Goal: Transaction & Acquisition: Obtain resource

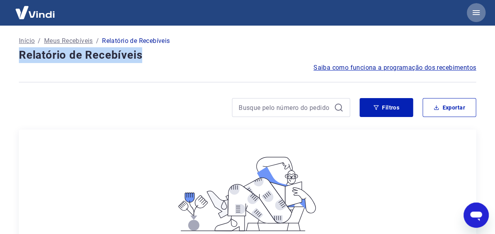
click at [474, 10] on icon "button" at bounding box center [475, 12] width 9 height 9
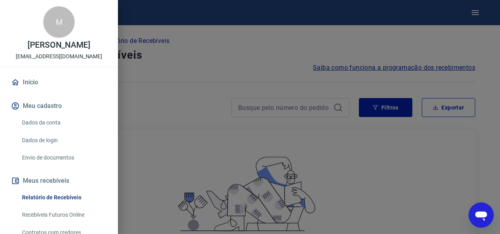
click at [388, 41] on div at bounding box center [250, 117] width 500 height 234
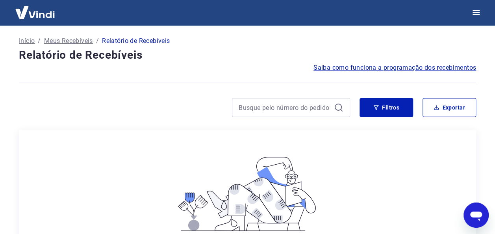
scroll to position [294, 0]
drag, startPoint x: 480, startPoint y: 0, endPoint x: 268, endPoint y: 22, distance: 213.2
click at [263, 18] on div at bounding box center [247, 12] width 495 height 25
click at [476, 9] on icon "button" at bounding box center [475, 12] width 9 height 9
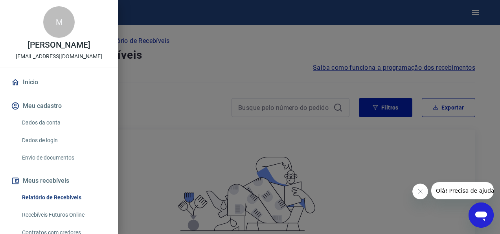
scroll to position [94, 0]
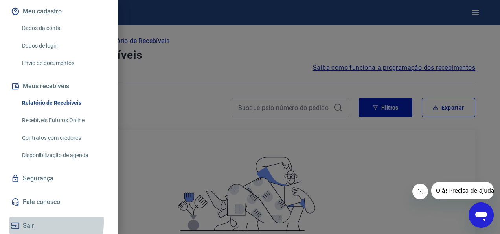
click at [25, 222] on button "Sair" at bounding box center [58, 225] width 99 height 17
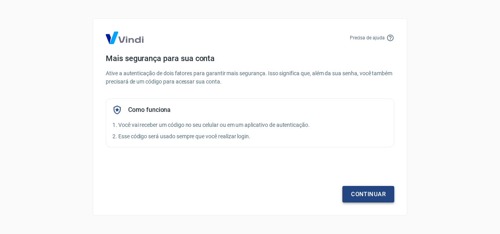
click at [363, 194] on link "Continuar" at bounding box center [369, 194] width 52 height 17
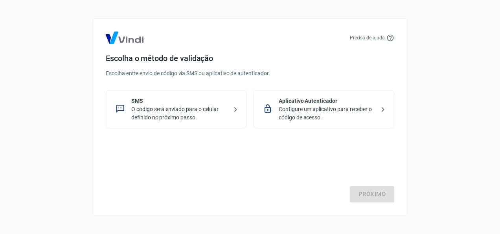
click at [170, 109] on p "O código será enviado para o celular definido no próximo passo." at bounding box center [179, 113] width 96 height 17
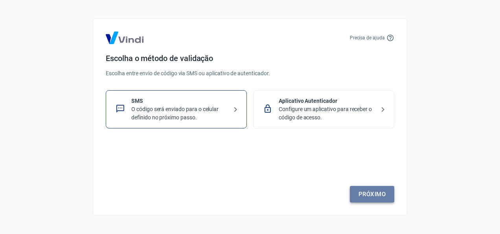
click at [374, 194] on link "Próximo" at bounding box center [372, 194] width 44 height 17
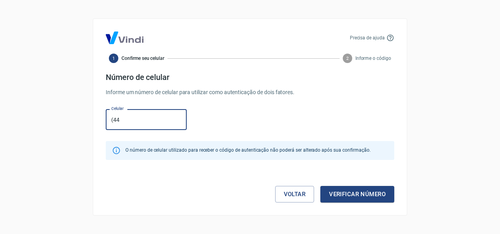
type input "[PHONE_NUMBER]"
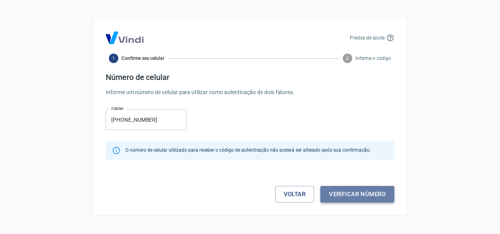
click at [341, 195] on button "Verificar número" at bounding box center [358, 194] width 74 height 17
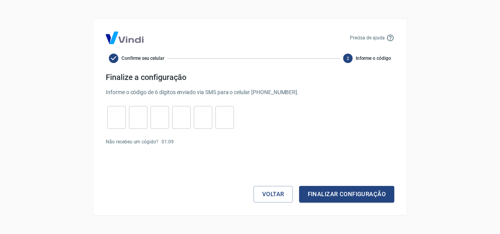
click at [113, 115] on input "tel" at bounding box center [116, 117] width 18 height 17
type input "0"
type input "7"
type input "3"
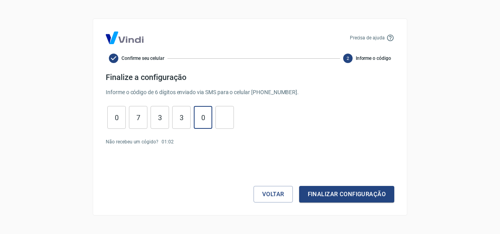
type input "0"
type input "9"
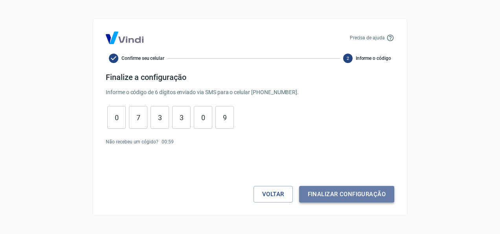
click at [328, 192] on button "Finalizar configuração" at bounding box center [346, 194] width 95 height 17
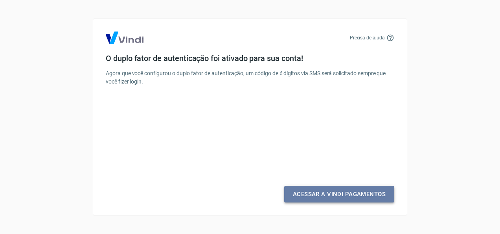
click at [331, 194] on link "Acessar a Vindi Pagamentos" at bounding box center [339, 194] width 110 height 17
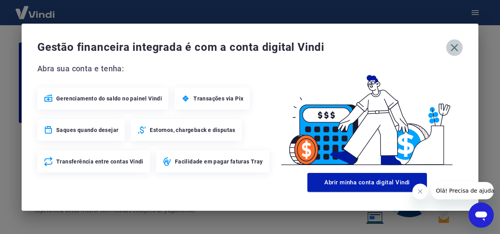
click at [455, 43] on icon "button" at bounding box center [455, 47] width 13 height 13
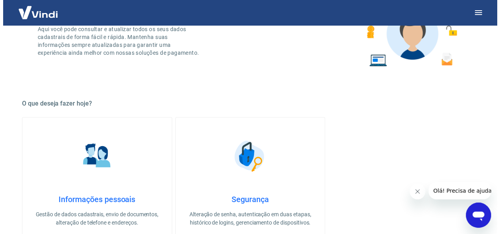
scroll to position [39, 0]
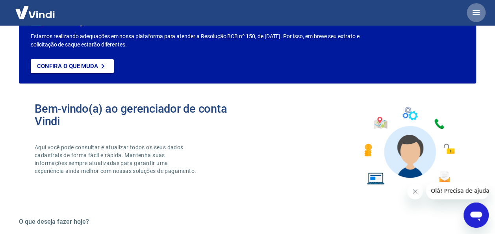
click at [475, 10] on icon "button" at bounding box center [475, 12] width 7 height 5
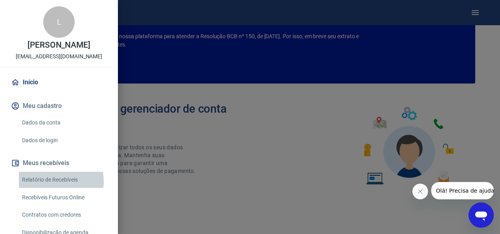
click at [54, 181] on link "Relatório de Recebíveis" at bounding box center [64, 180] width 90 height 16
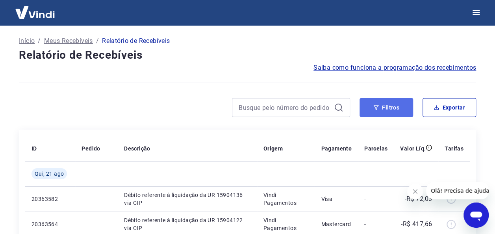
click at [398, 108] on button "Filtros" at bounding box center [386, 107] width 54 height 19
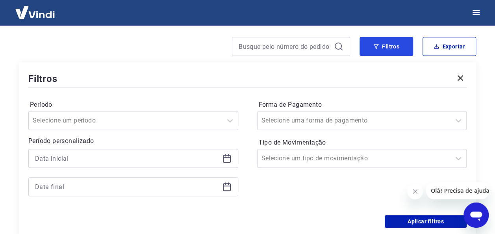
scroll to position [79, 0]
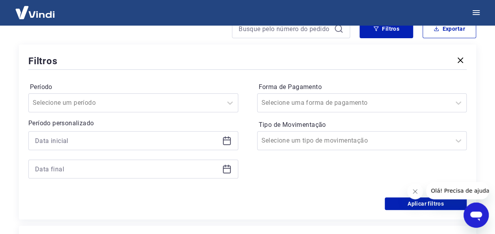
click at [225, 139] on icon at bounding box center [227, 139] width 8 height 1
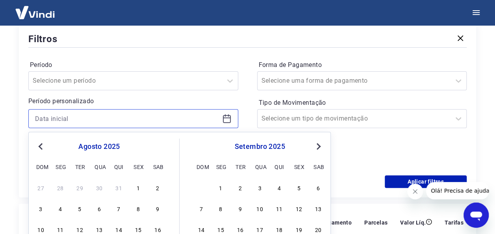
scroll to position [118, 0]
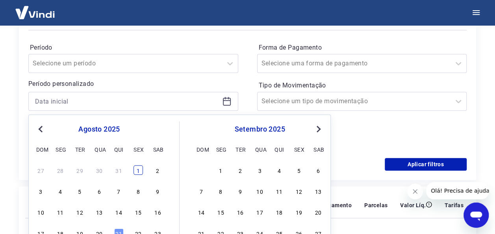
click at [138, 171] on div "1" at bounding box center [137, 169] width 9 height 9
type input "[DATE]"
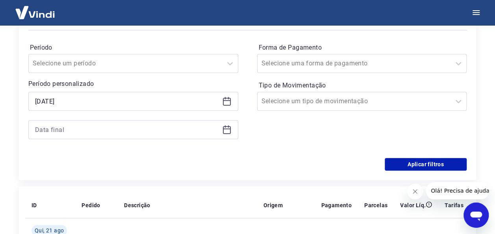
click at [227, 129] on icon at bounding box center [227, 128] width 8 height 1
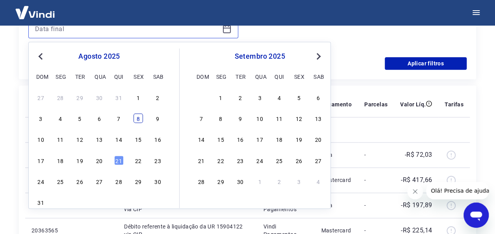
scroll to position [236, 0]
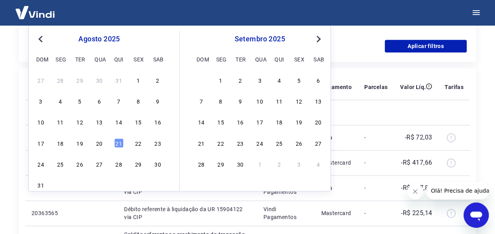
click at [318, 38] on span "Next Month" at bounding box center [318, 38] width 0 height 9
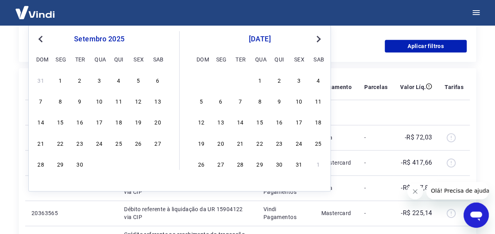
click at [318, 38] on span "Next Month" at bounding box center [318, 38] width 0 height 9
click at [259, 165] on div "31" at bounding box center [259, 163] width 9 height 9
type input "[DATE]"
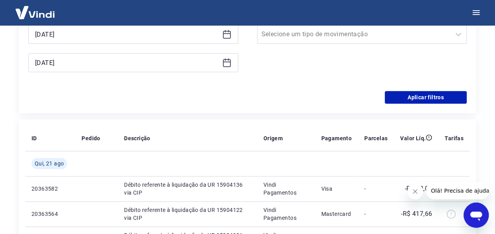
scroll to position [157, 0]
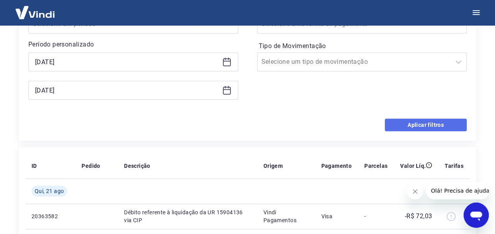
click at [425, 124] on button "Aplicar filtros" at bounding box center [425, 124] width 82 height 13
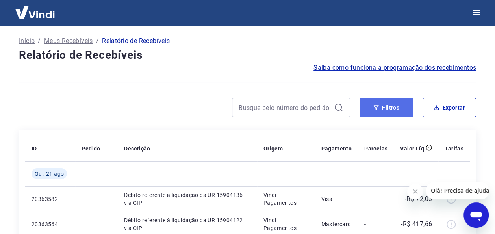
click at [380, 106] on button "Filtros" at bounding box center [386, 107] width 54 height 19
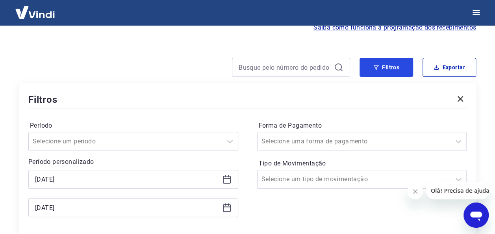
scroll to position [79, 0]
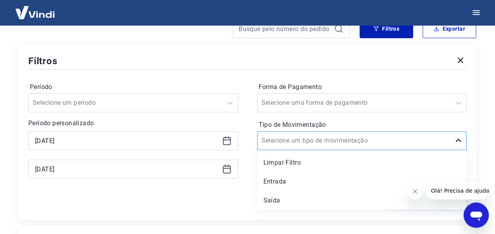
click at [459, 140] on icon at bounding box center [458, 139] width 6 height 3
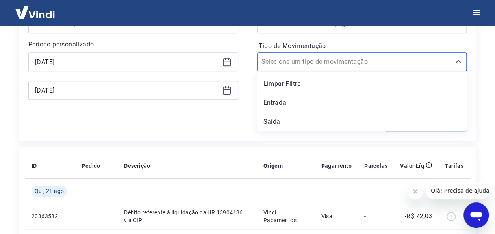
scroll to position [118, 0]
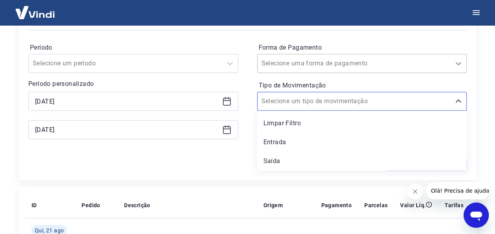
click at [460, 64] on icon at bounding box center [457, 63] width 9 height 9
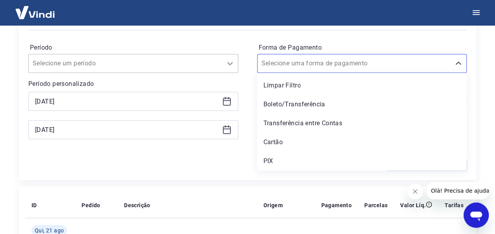
click at [229, 66] on icon at bounding box center [229, 63] width 9 height 9
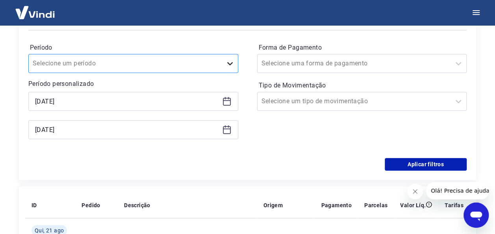
click at [229, 65] on icon at bounding box center [229, 63] width 9 height 9
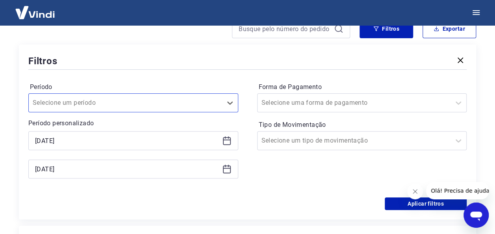
scroll to position [0, 0]
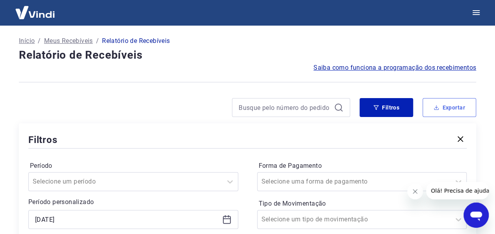
click at [446, 106] on button "Exportar" at bounding box center [449, 107] width 54 height 19
type input "[DATE]"
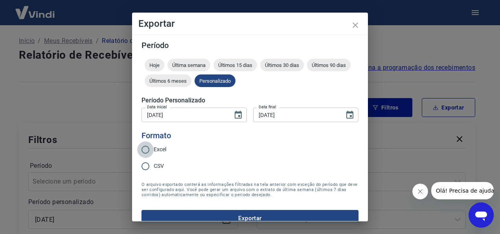
click at [146, 149] on input "Excel" at bounding box center [145, 149] width 17 height 17
radio input "true"
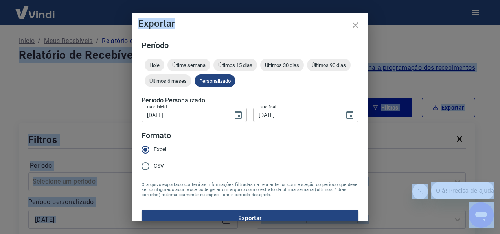
drag, startPoint x: 199, startPoint y: 22, endPoint x: 203, endPoint y: -2, distance: 24.4
click at [203, 0] on html "Início / Meus Recebíveis / Relatório de Recebíveis Relatório de Recebíveis Saib…" at bounding box center [250, 117] width 500 height 234
click at [253, 214] on button "Exportar" at bounding box center [250, 218] width 217 height 17
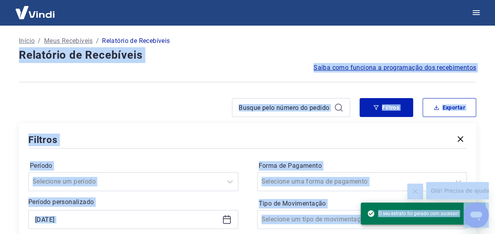
click at [182, 52] on h4 "Relatório de Recebíveis" at bounding box center [247, 55] width 457 height 16
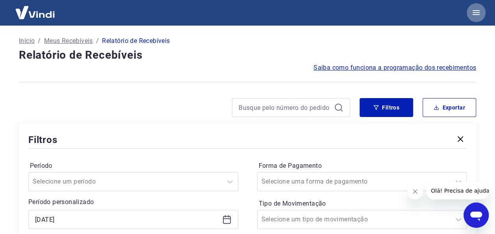
click at [477, 9] on icon "button" at bounding box center [475, 12] width 9 height 9
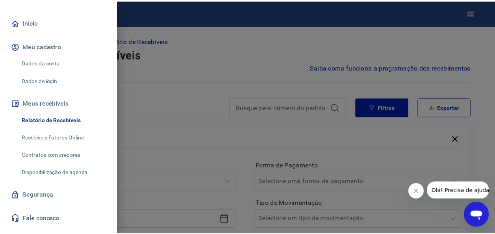
scroll to position [77, 0]
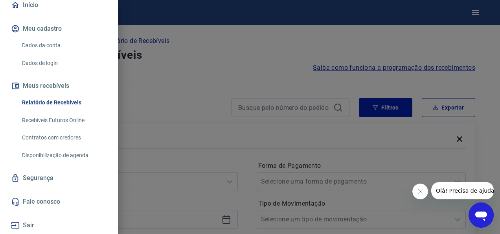
click at [171, 66] on div at bounding box center [250, 117] width 500 height 234
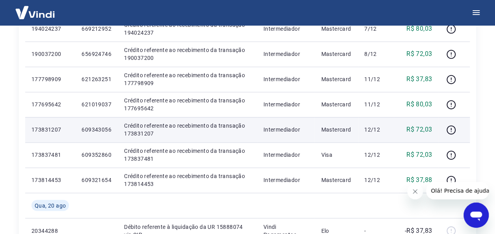
scroll to position [529, 0]
